Goal: Find specific page/section

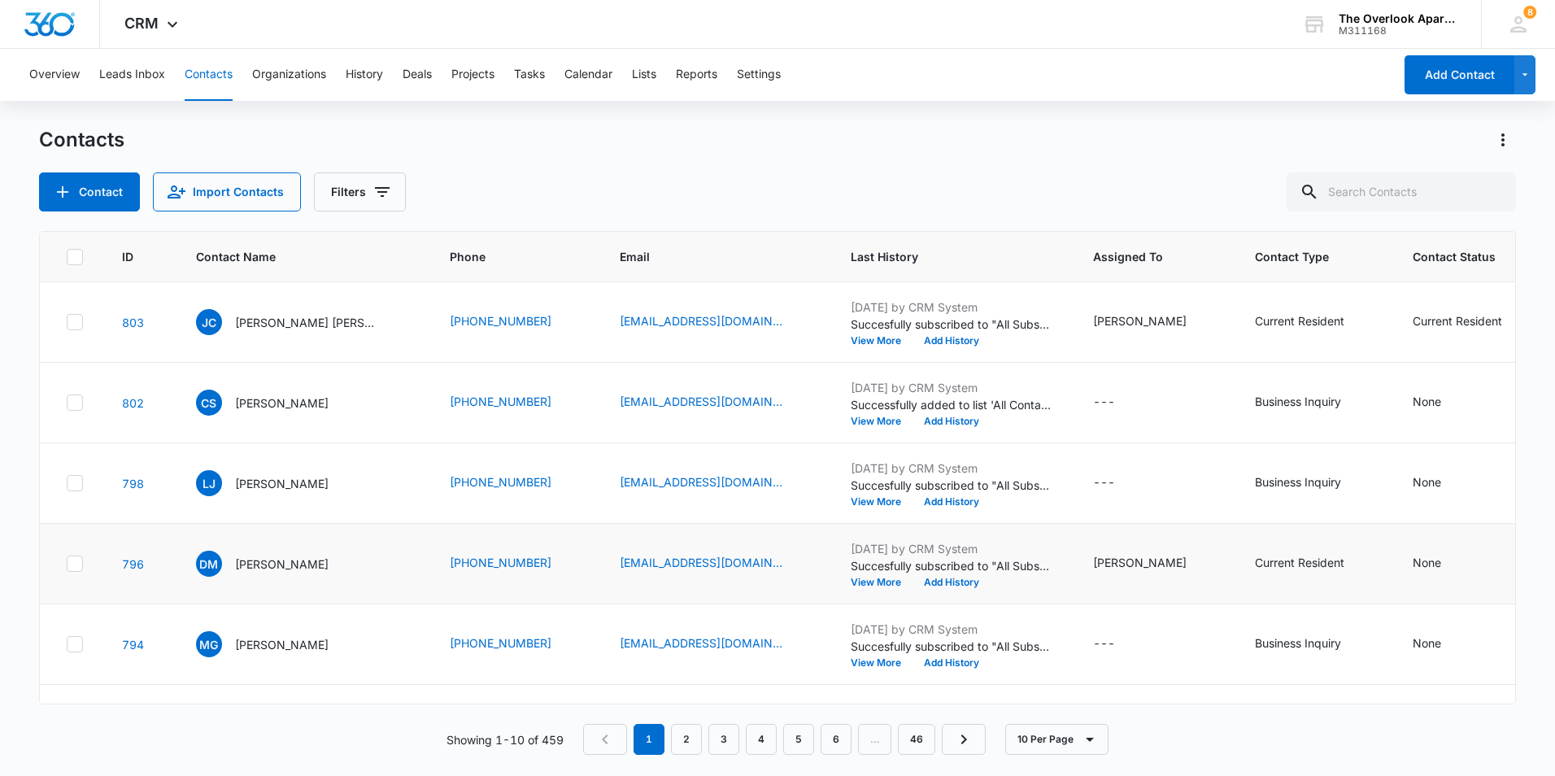
scroll to position [81, 0]
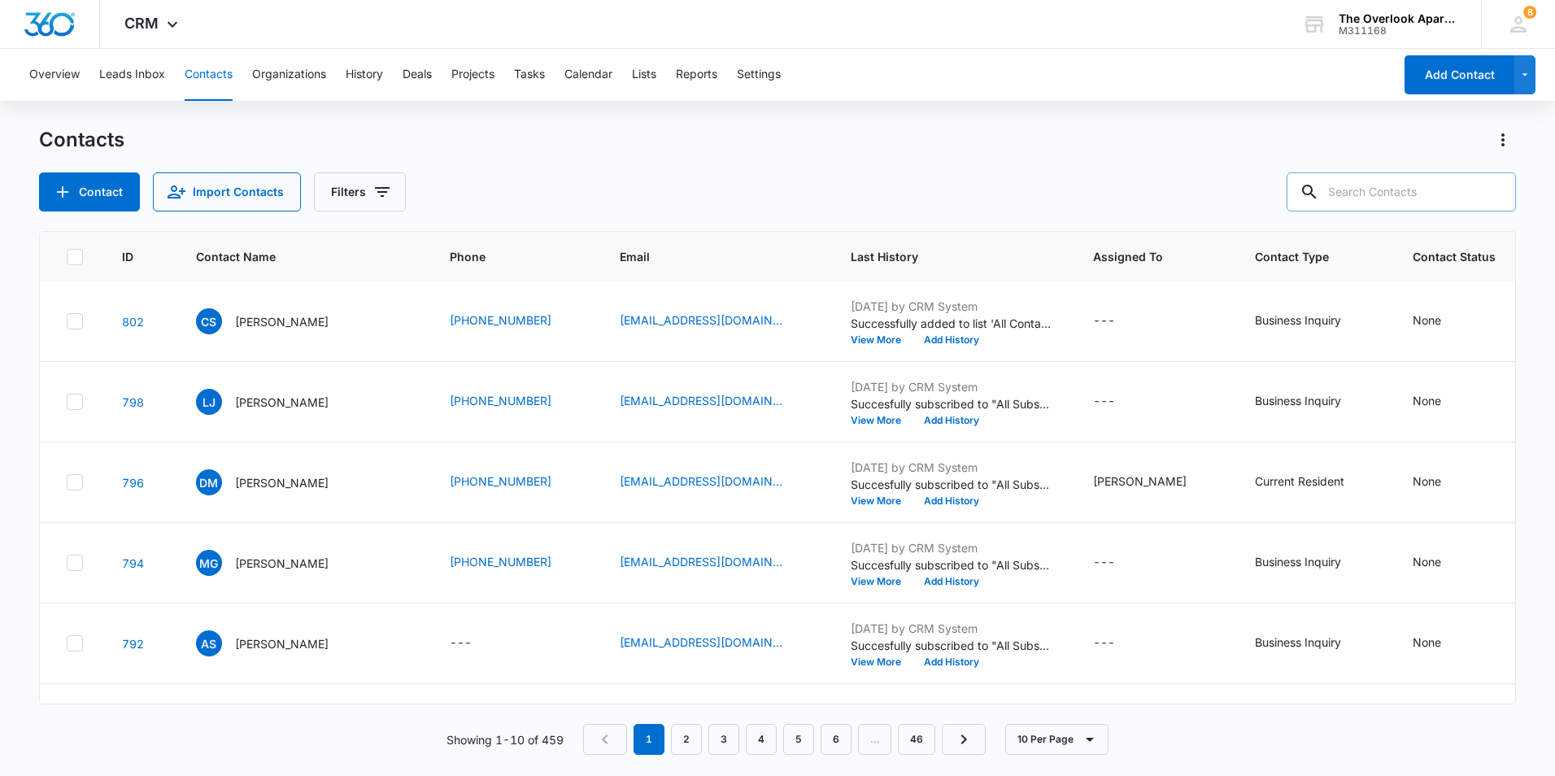
click at [1457, 194] on input "text" at bounding box center [1400, 191] width 229 height 39
type input "3"
type input "5305"
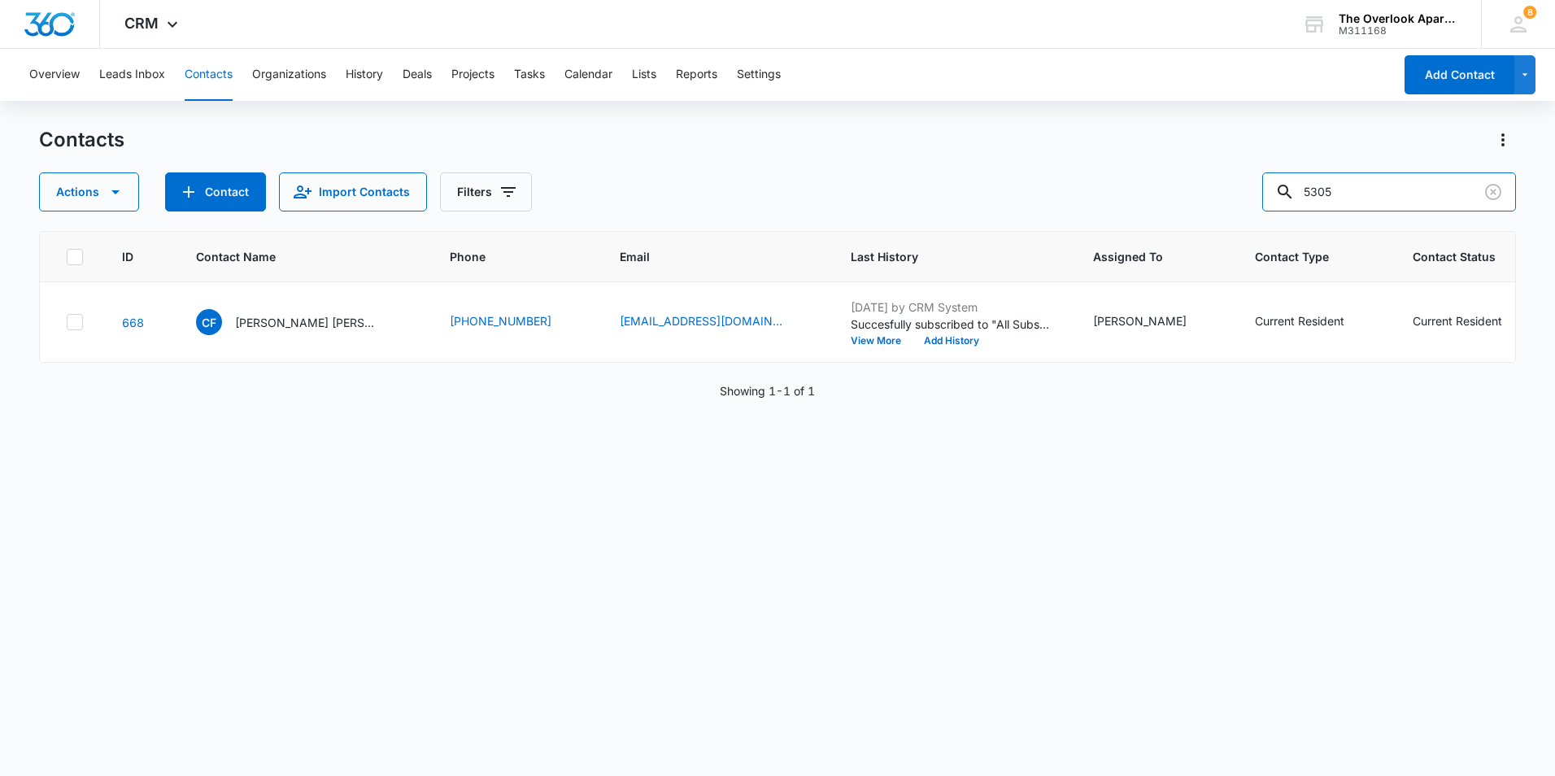
scroll to position [0, 0]
click at [319, 335] on div "[PERSON_NAME] [PERSON_NAME]" at bounding box center [288, 322] width 185 height 26
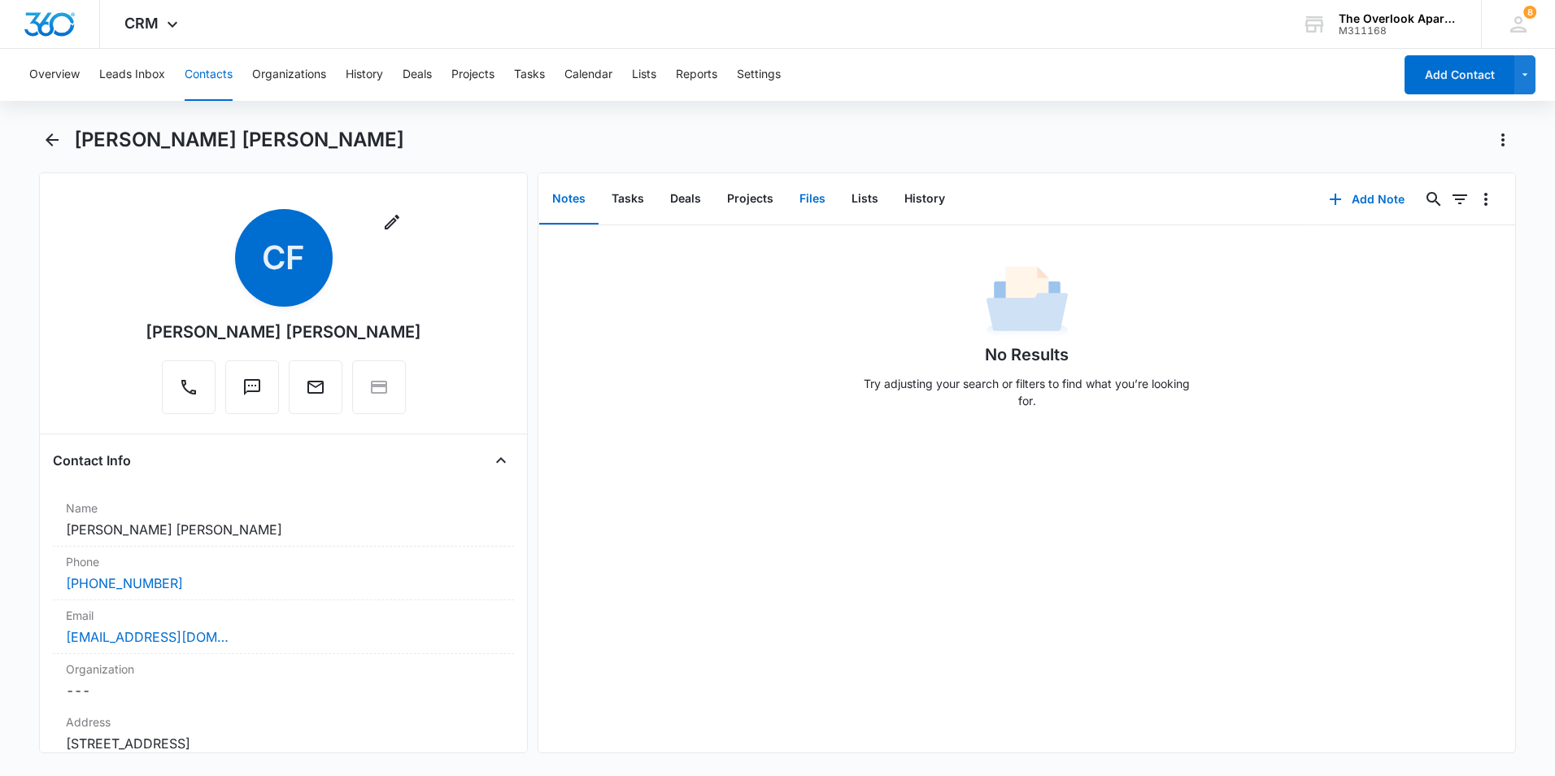
click at [802, 202] on button "Files" at bounding box center [812, 199] width 52 height 50
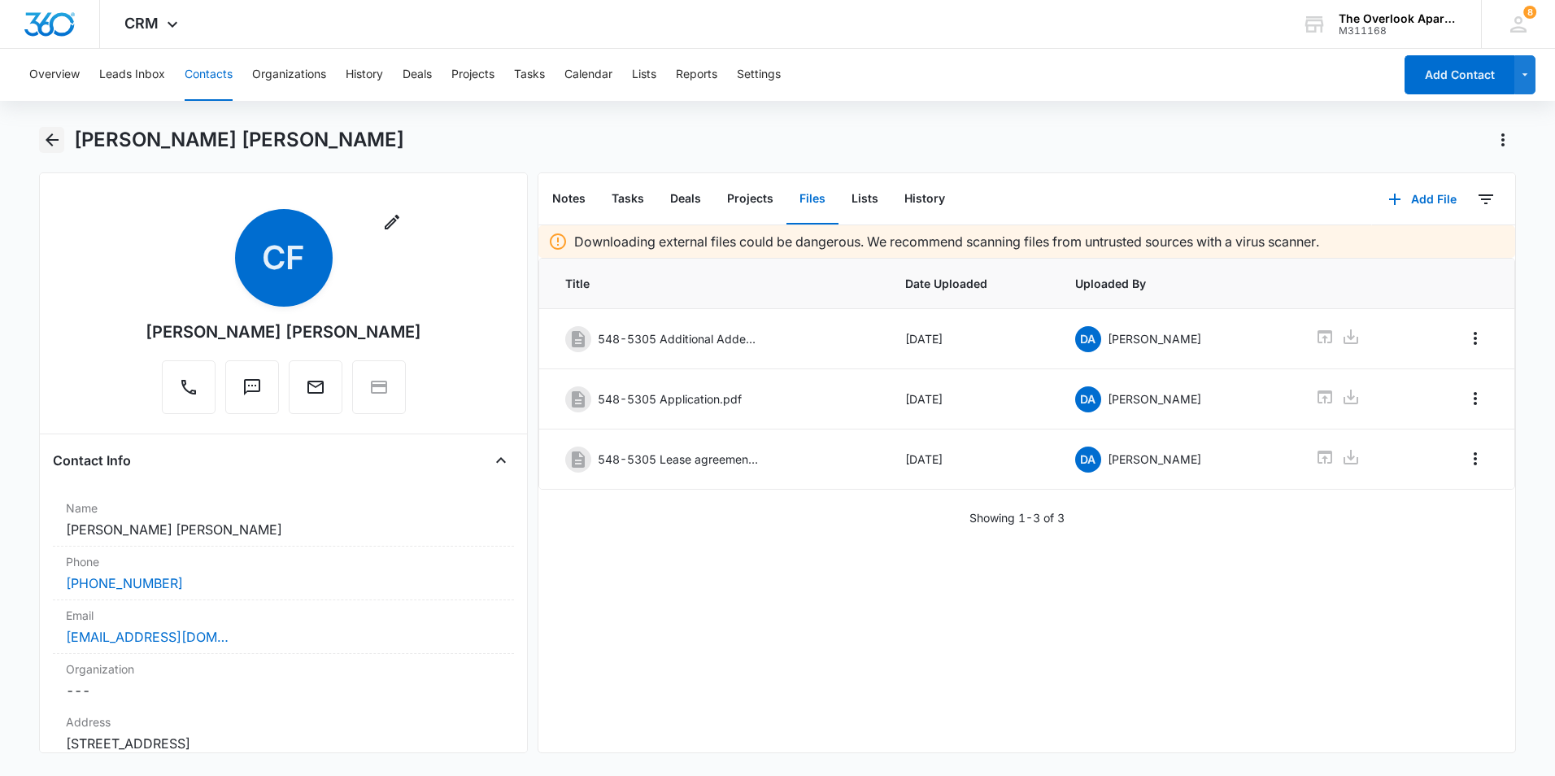
click at [47, 138] on icon "Back" at bounding box center [52, 140] width 20 height 20
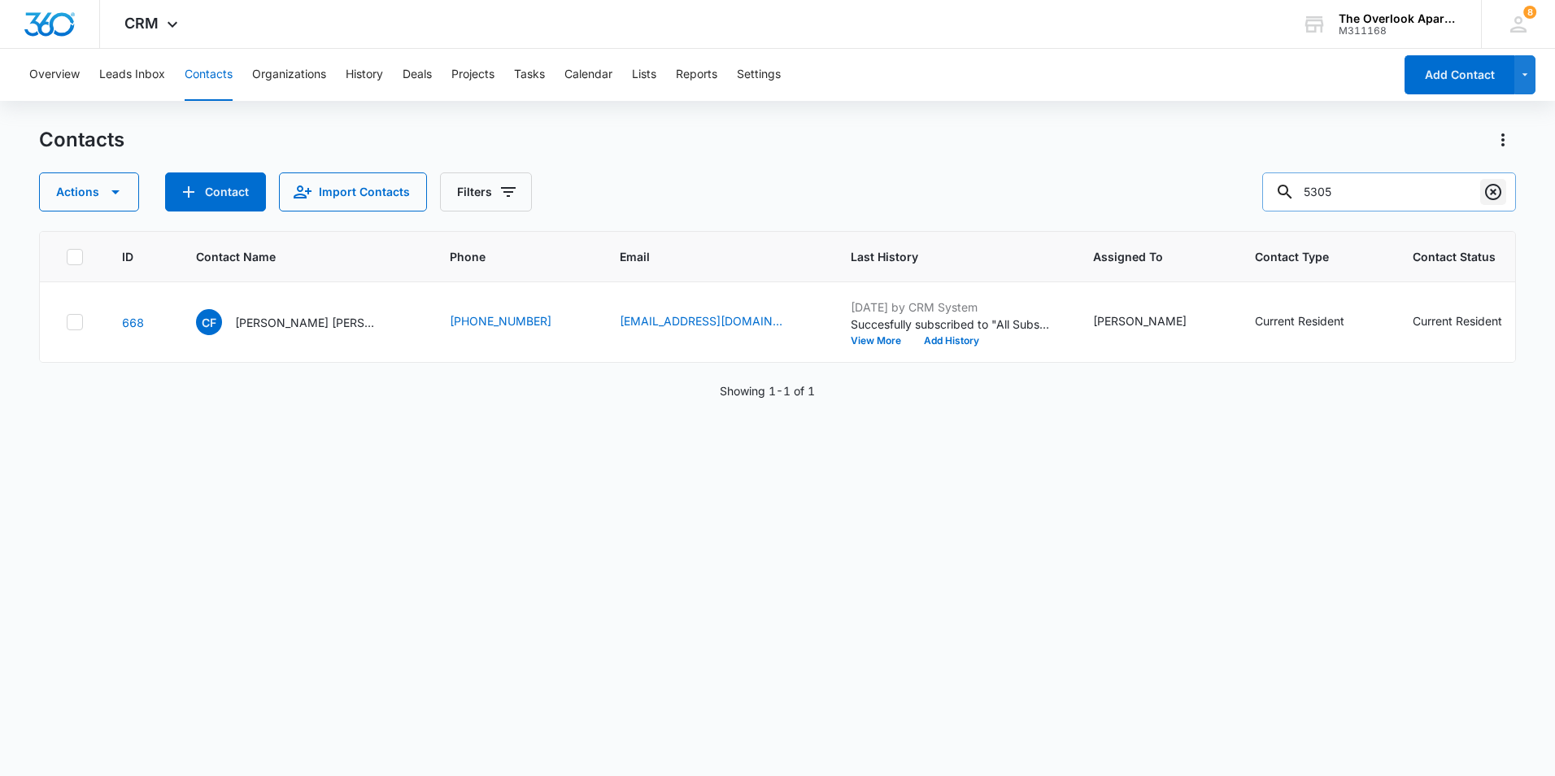
click at [1502, 194] on icon "Clear" at bounding box center [1493, 192] width 20 height 20
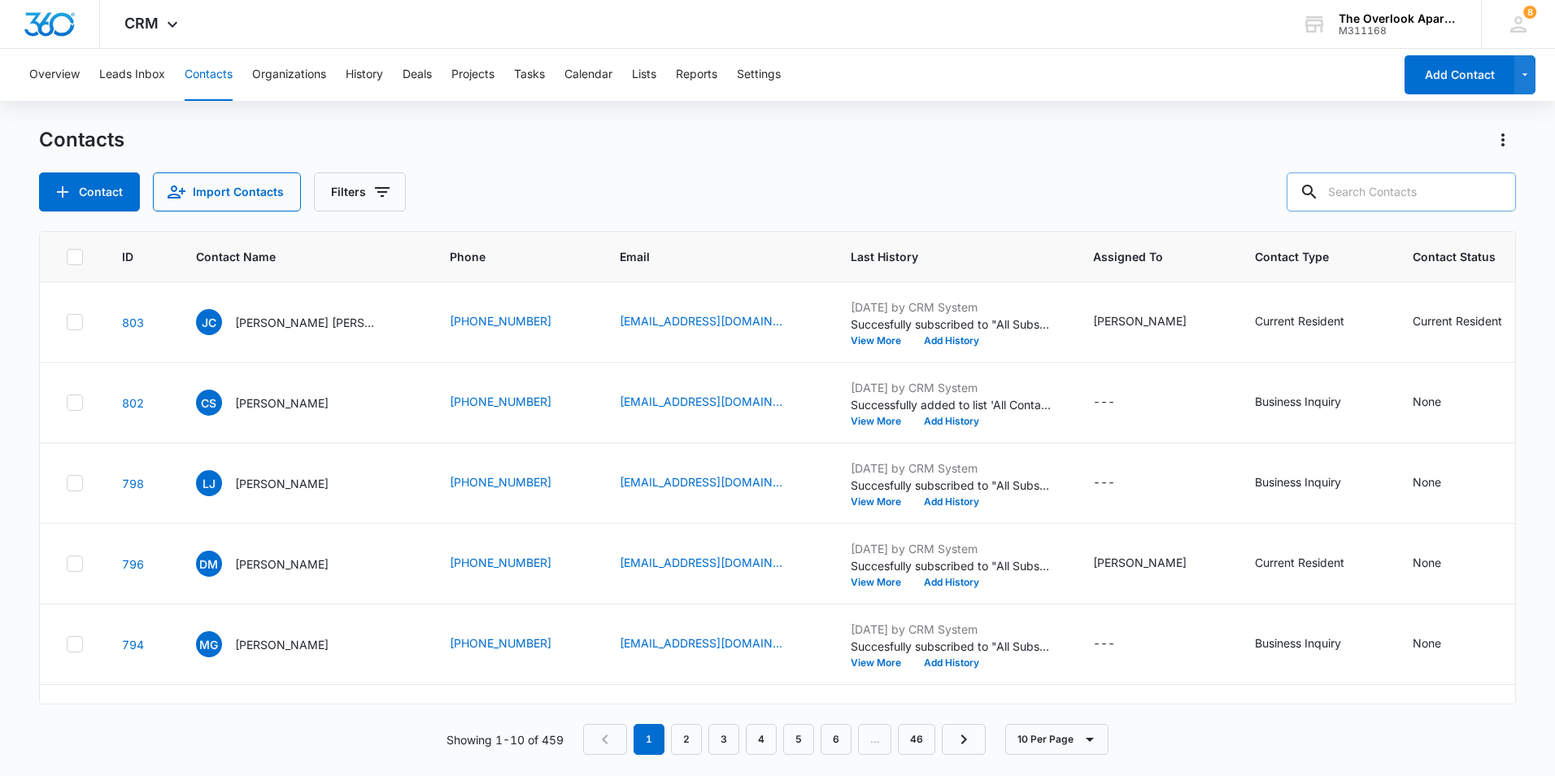
drag, startPoint x: 605, startPoint y: 194, endPoint x: 605, endPoint y: 183, distance: 10.6
click at [605, 189] on div "Contact Import Contacts Filters" at bounding box center [777, 191] width 1477 height 39
